Goal: Task Accomplishment & Management: Use online tool/utility

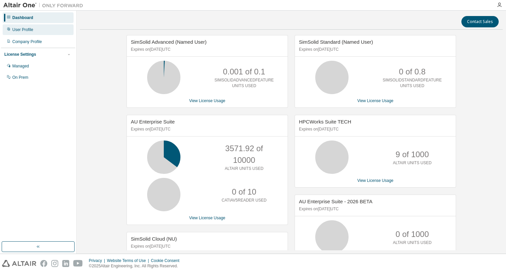
click at [17, 27] on div "User Profile" at bounding box center [22, 29] width 21 height 5
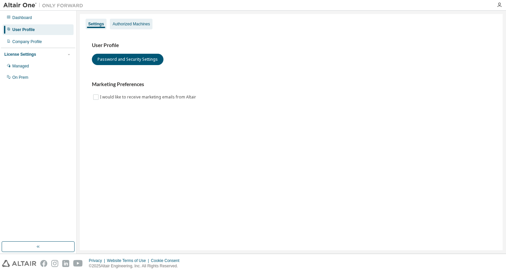
click at [128, 25] on div "Authorized Machines" at bounding box center [131, 23] width 37 height 5
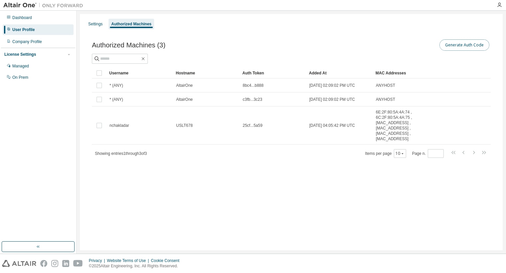
click at [458, 45] on button "Generate Auth Code" at bounding box center [465, 44] width 50 height 11
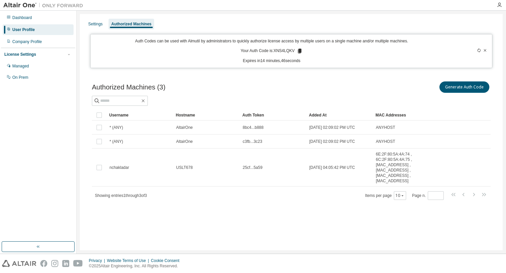
click at [287, 51] on p "Your Auth Code is: XNS4LQKV" at bounding box center [272, 51] width 62 height 6
copy p "XNS4LQKV"
